Goal: Task Accomplishment & Management: Manage account settings

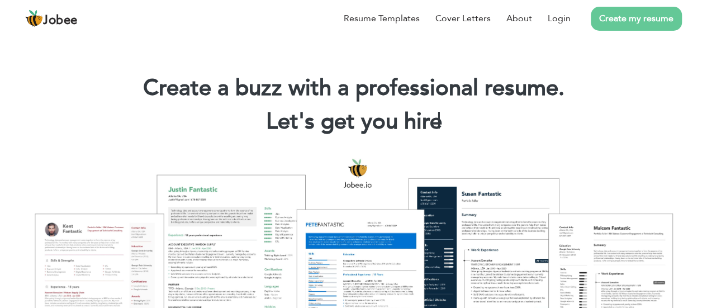
click at [562, 18] on link "Login" at bounding box center [559, 18] width 23 height 13
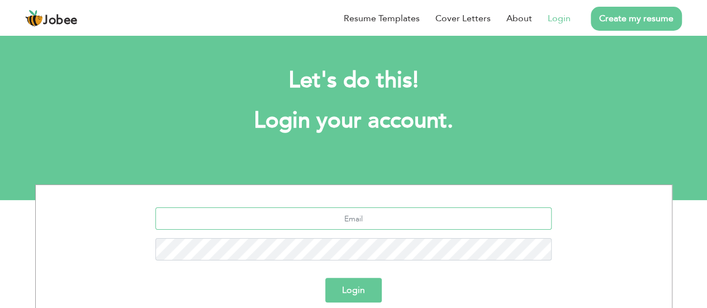
click at [322, 214] on input "text" at bounding box center [353, 218] width 396 height 22
type input "aimanzahid828@gmail.com"
click at [347, 287] on button "Login" at bounding box center [353, 290] width 56 height 25
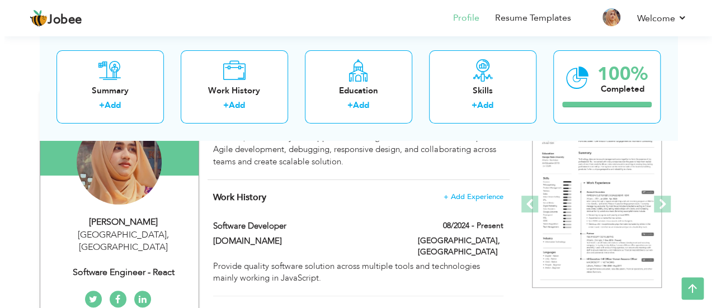
scroll to position [101, 0]
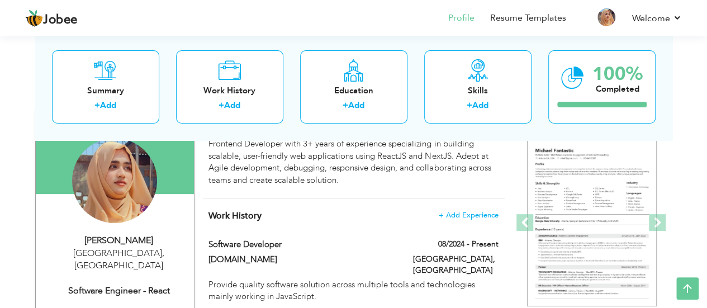
click at [154, 285] on div "Software Engineer - React" at bounding box center [119, 291] width 150 height 13
type input "[PERSON_NAME]"
type input "[PHONE_NUMBER]"
select select "number:166"
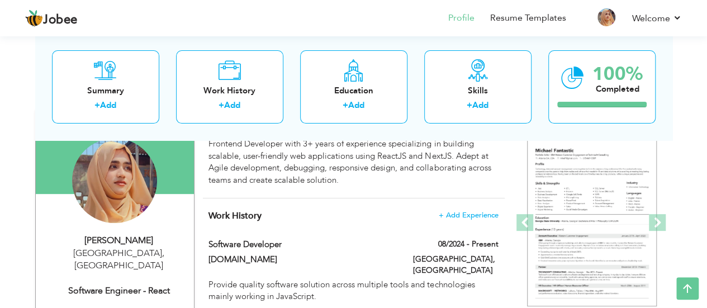
type input "[GEOGRAPHIC_DATA]"
select select "number:6"
type input "Software Engineer - React"
type input "[URL][DOMAIN_NAME] man-alii/"
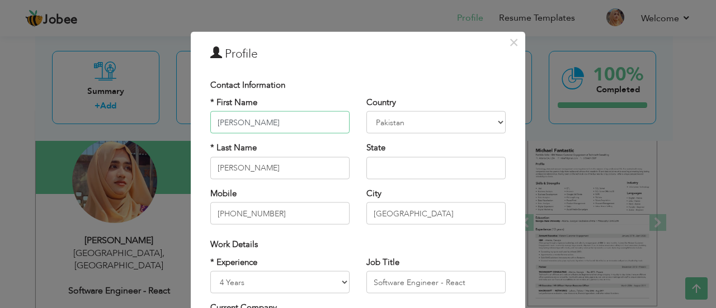
type input "[PERSON_NAME]"
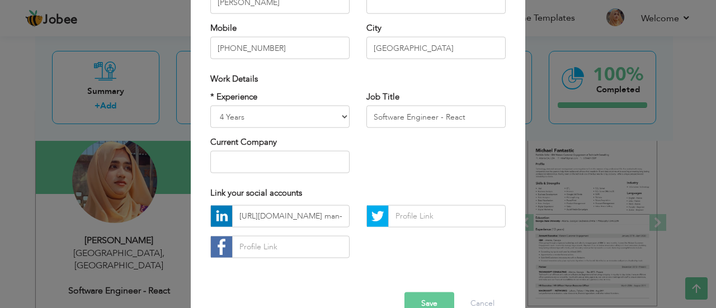
scroll to position [170, 0]
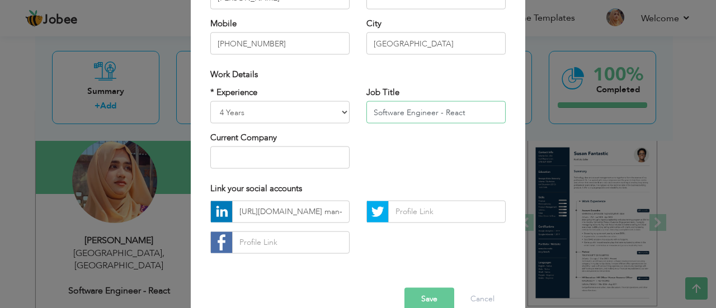
click at [465, 113] on input "Software Engineer - React" at bounding box center [435, 112] width 139 height 22
type input "S"
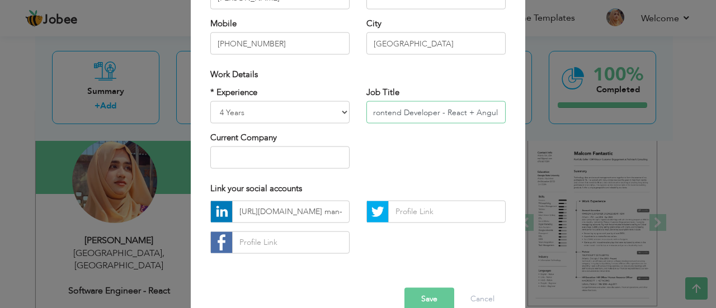
scroll to position [0, 8]
type input "Frontend Developer - React + Angular"
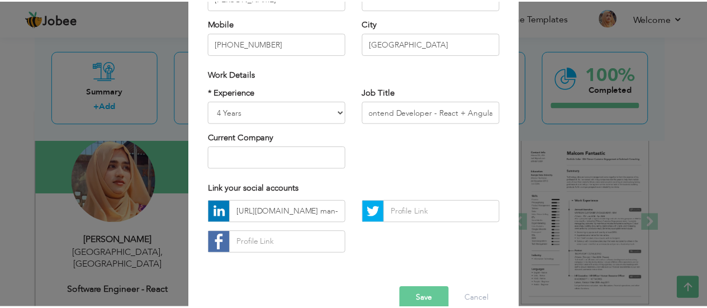
scroll to position [0, 0]
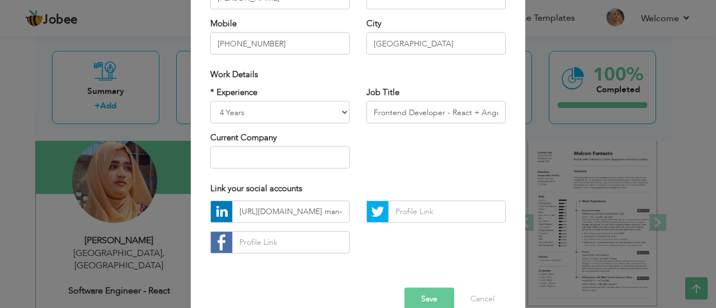
click at [424, 296] on button "Save" at bounding box center [429, 298] width 50 height 22
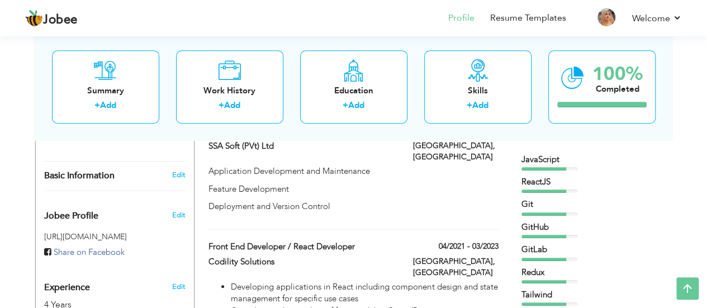
scroll to position [299, 0]
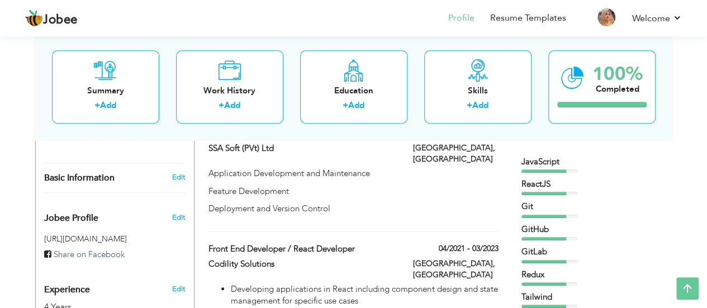
click at [602, 191] on div "ReactJS" at bounding box center [592, 186] width 140 height 17
click at [546, 173] on div "JavaScript ReactJS Git GitHub CSS" at bounding box center [592, 243] width 140 height 175
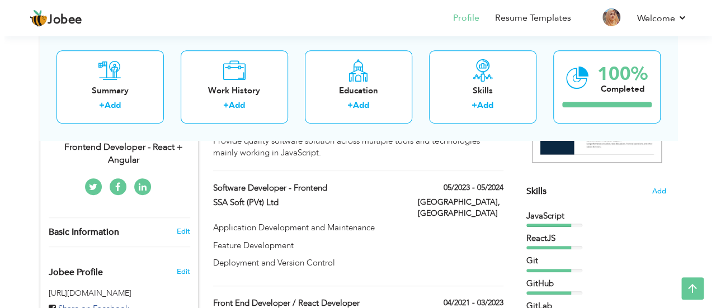
scroll to position [242, 0]
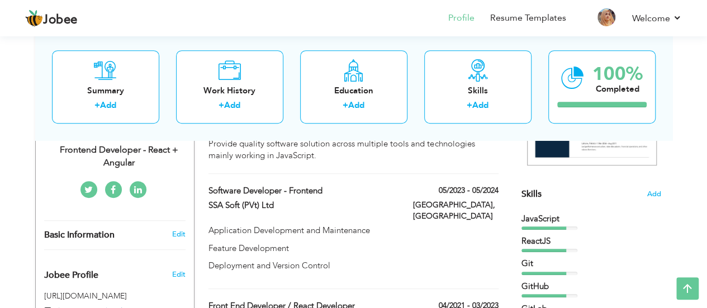
click at [656, 193] on span "Add" at bounding box center [654, 194] width 14 height 11
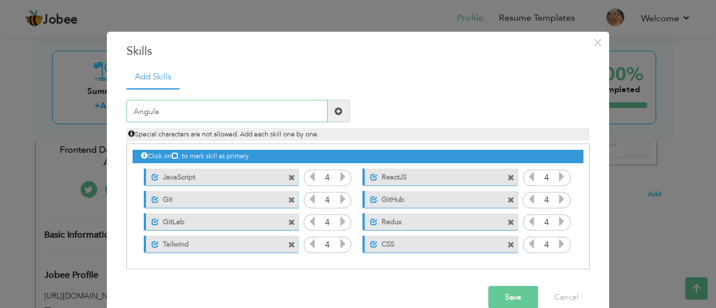
type input "Angular"
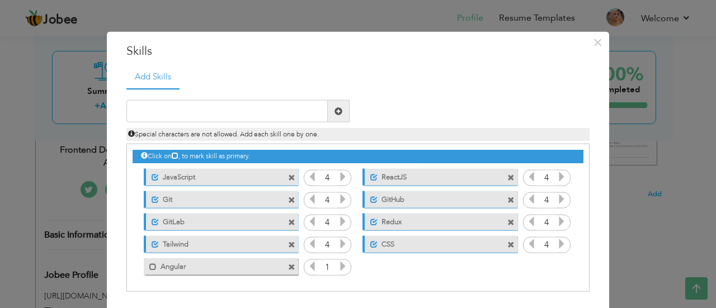
click at [339, 264] on icon at bounding box center [343, 266] width 10 height 10
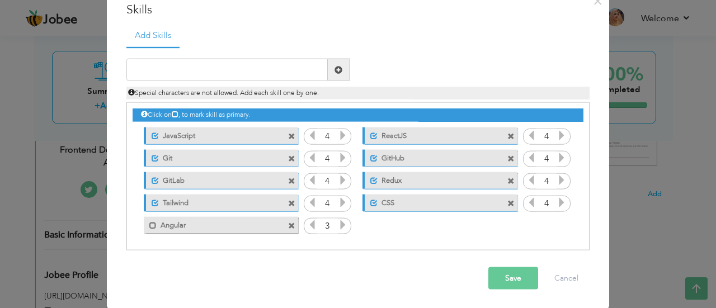
click at [519, 287] on button "Save" at bounding box center [513, 278] width 50 height 22
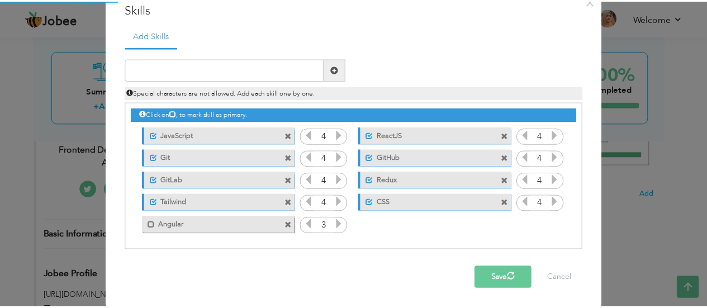
scroll to position [0, 0]
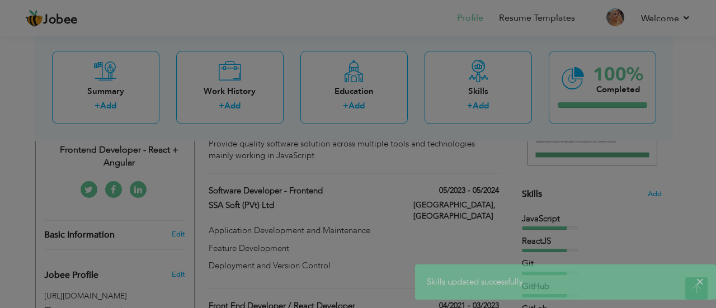
click at [594, 42] on span "×" at bounding box center [598, 42] width 10 height 20
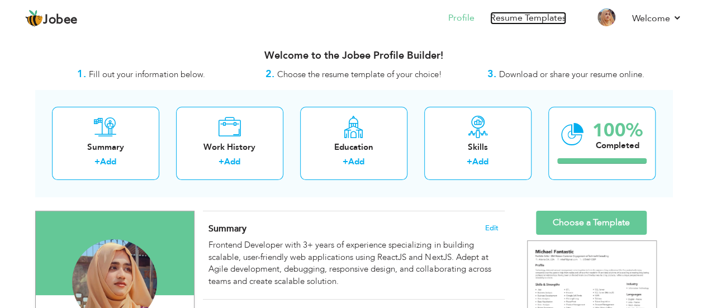
click at [510, 20] on link "Resume Templates" at bounding box center [528, 18] width 76 height 13
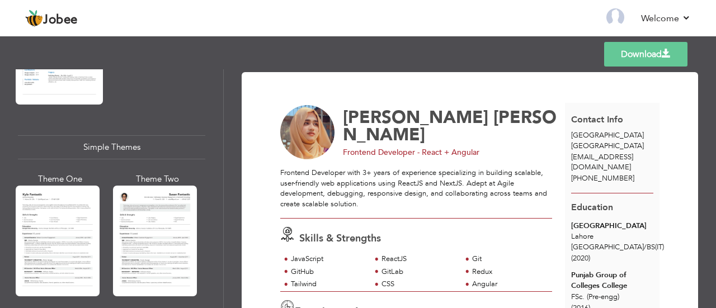
scroll to position [1903, 0]
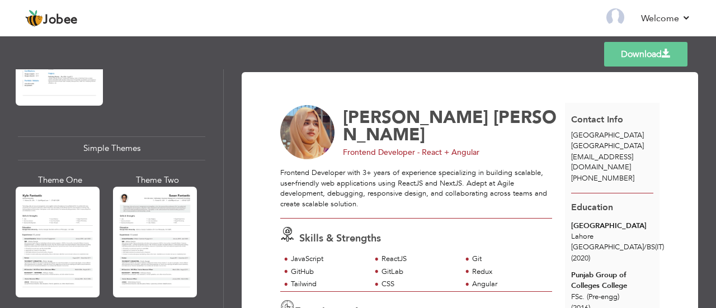
click at [53, 187] on div at bounding box center [58, 242] width 84 height 111
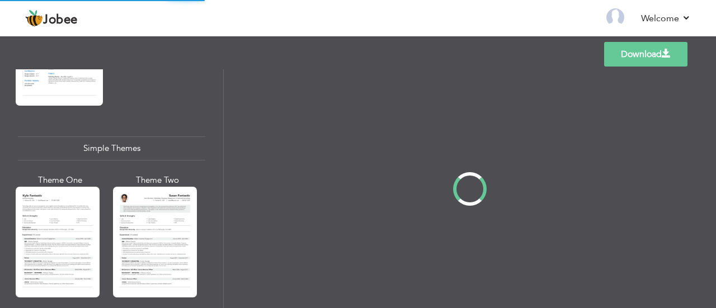
scroll to position [1928, 0]
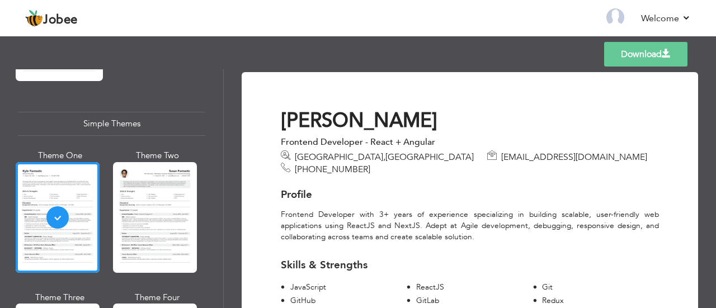
click at [70, 179] on div at bounding box center [58, 217] width 84 height 111
click at [616, 58] on link "Download" at bounding box center [645, 54] width 83 height 25
